Goal: Information Seeking & Learning: Learn about a topic

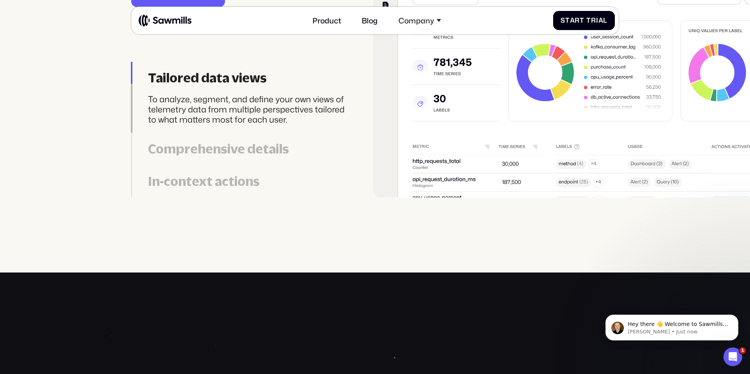
scroll to position [2263, 0]
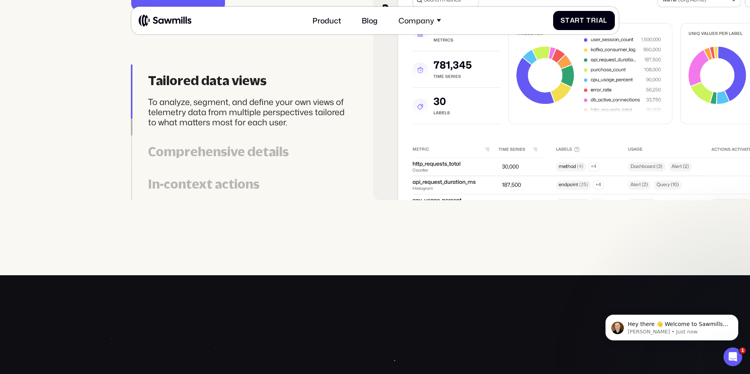
click at [275, 155] on div "Comprehensive details" at bounding box center [247, 152] width 199 height 16
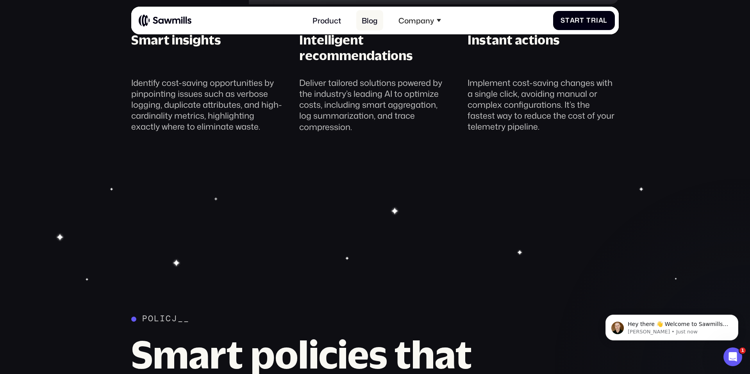
scroll to position [1013, 0]
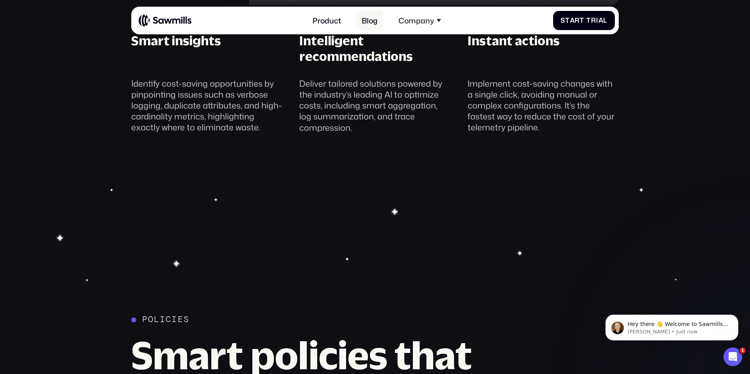
click at [373, 19] on link "Blog" at bounding box center [369, 20] width 27 height 20
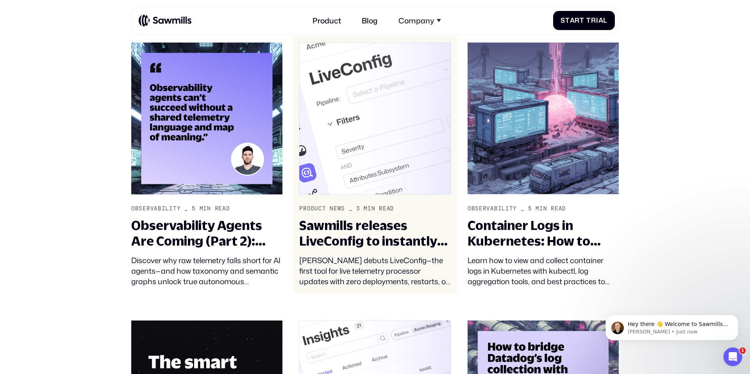
scroll to position [389, 0]
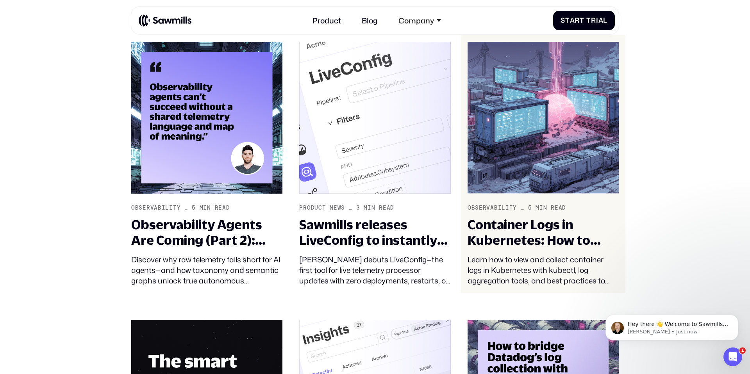
click at [516, 235] on div "Container Logs in Kubernetes: How to View and Collect Them" at bounding box center [542, 232] width 151 height 31
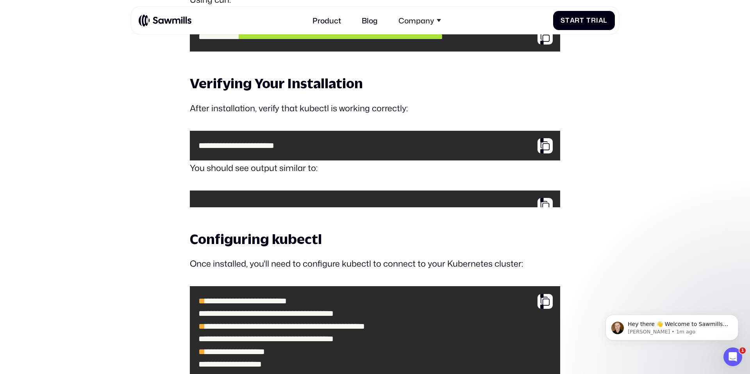
scroll to position [6, 0]
